Goal: Information Seeking & Learning: Learn about a topic

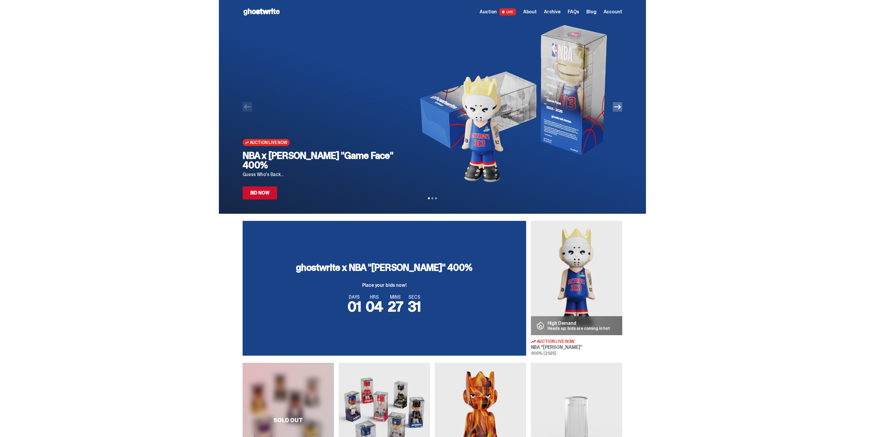
click at [556, 14] on span "Archive" at bounding box center [552, 11] width 17 height 5
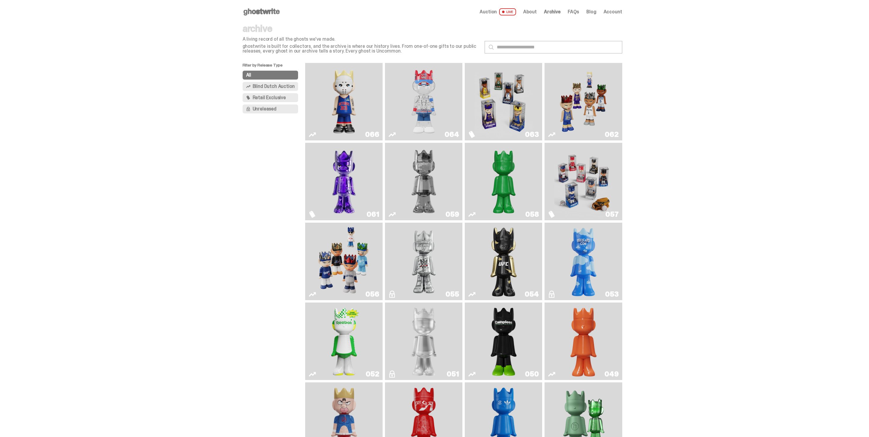
click at [343, 89] on img "Eminem" at bounding box center [344, 101] width 58 height 73
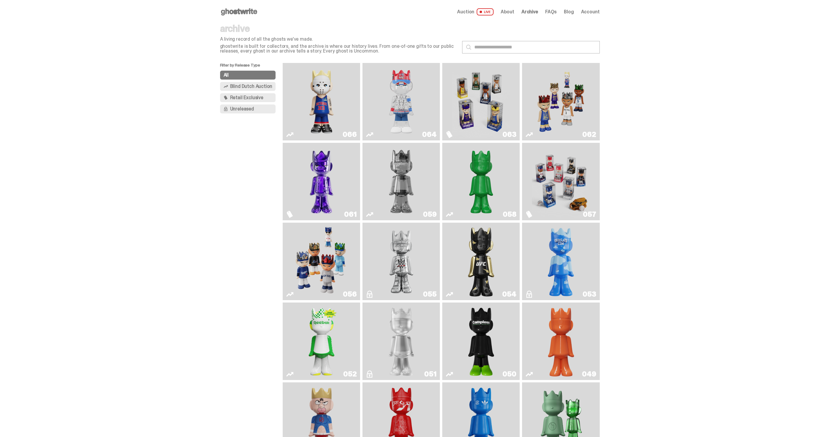
click at [329, 82] on img "Eminem" at bounding box center [321, 101] width 58 height 73
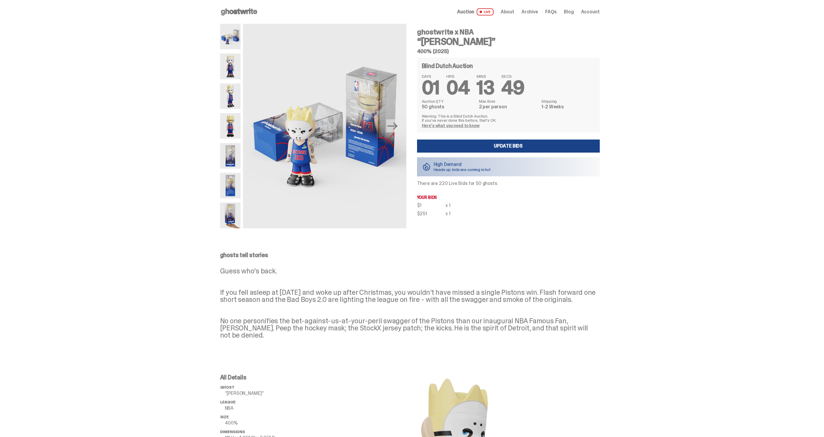
click at [236, 119] on img at bounding box center [230, 126] width 20 height 26
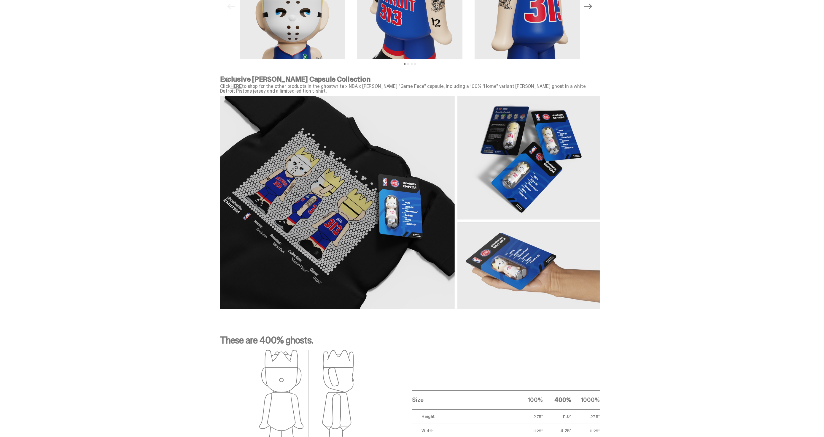
scroll to position [662, 0]
